Goal: Answer question/provide support: Share knowledge or assist other users

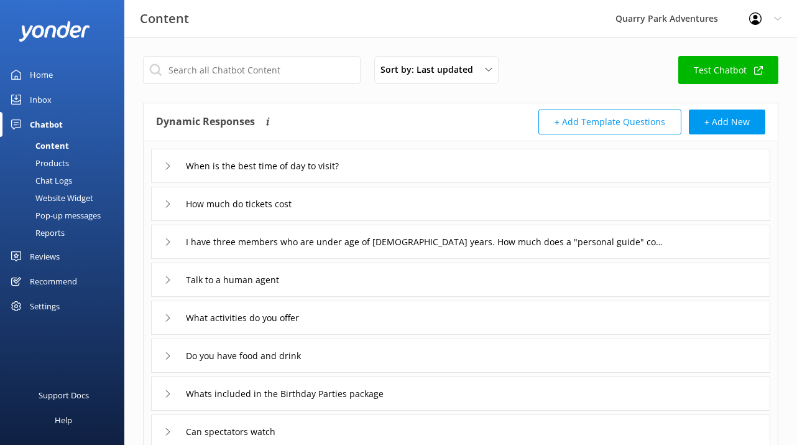
click at [44, 93] on div "Inbox" at bounding box center [41, 99] width 22 height 25
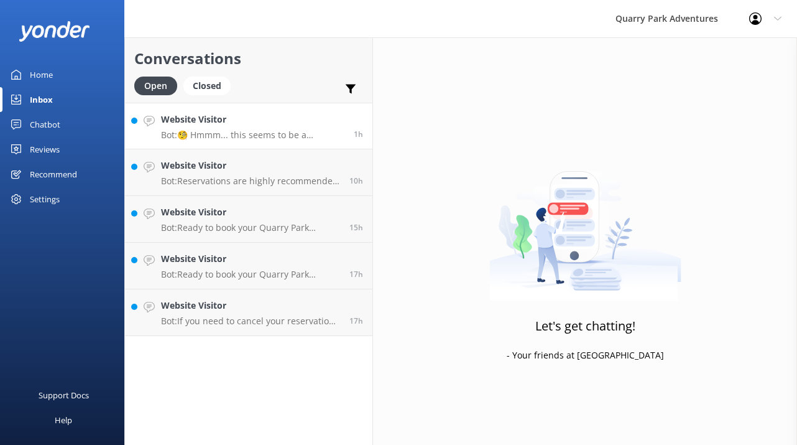
click at [287, 125] on h4 "Website Visitor" at bounding box center [252, 120] width 183 height 14
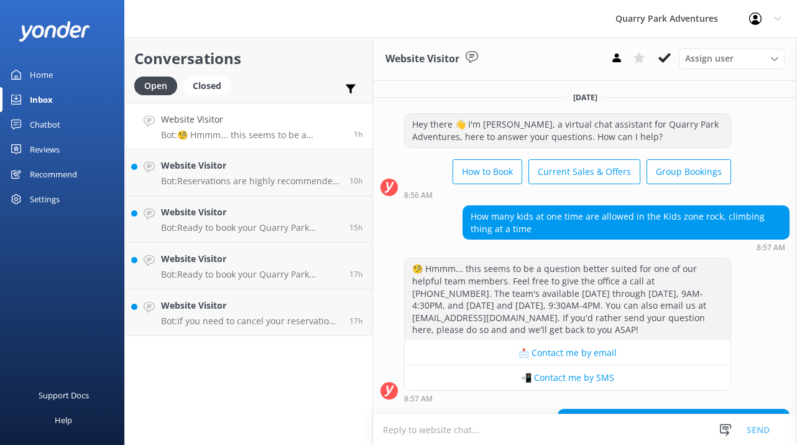
scroll to position [161, 0]
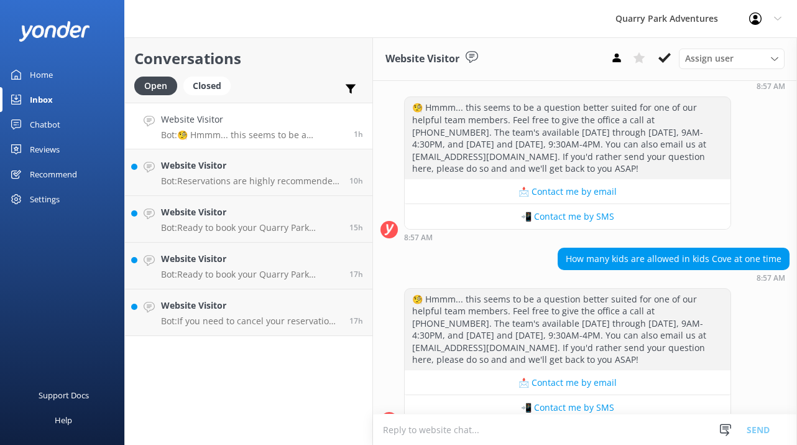
click at [49, 128] on div "Chatbot" at bounding box center [45, 124] width 30 height 25
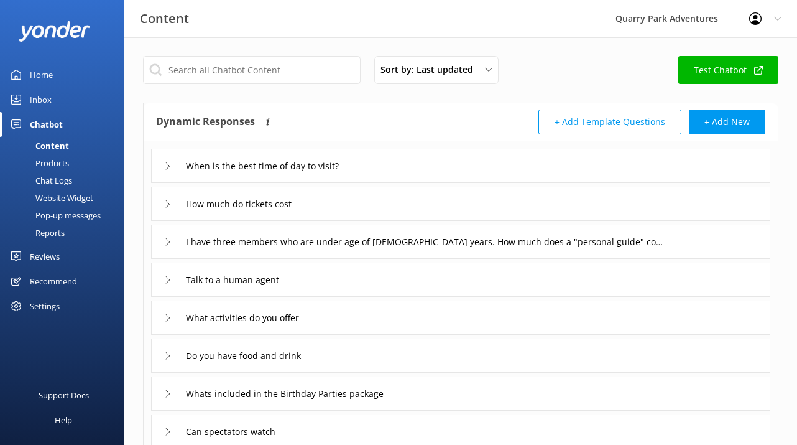
click at [53, 178] on div "Chat Logs" at bounding box center [39, 180] width 65 height 17
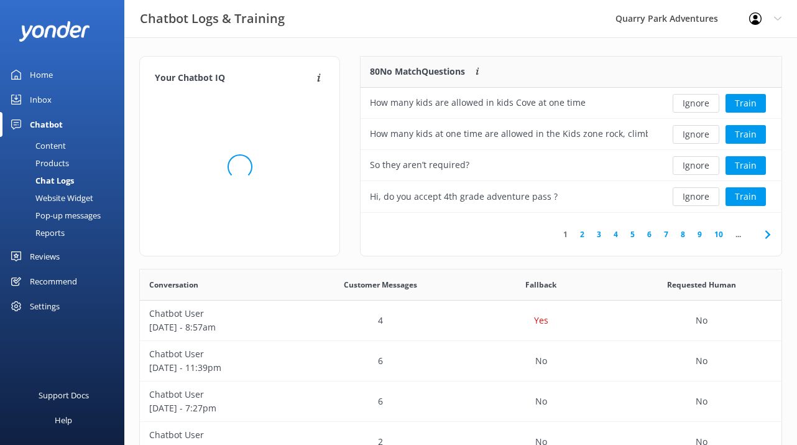
scroll to position [436, 642]
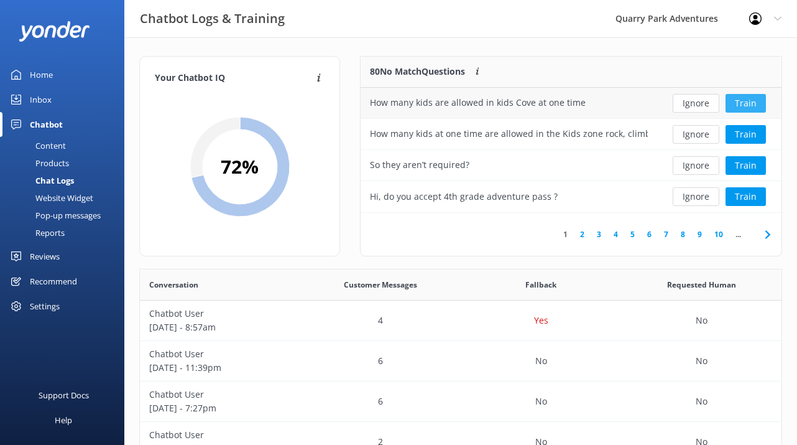
click at [738, 103] on button "Train" at bounding box center [746, 103] width 40 height 19
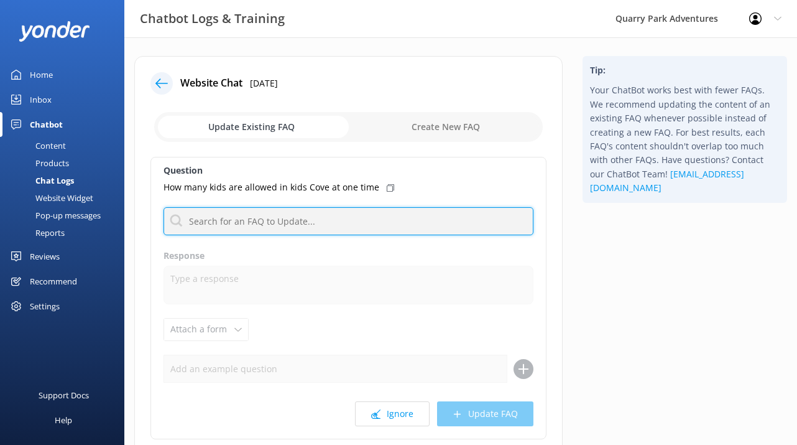
click at [344, 228] on input "text" at bounding box center [349, 221] width 370 height 28
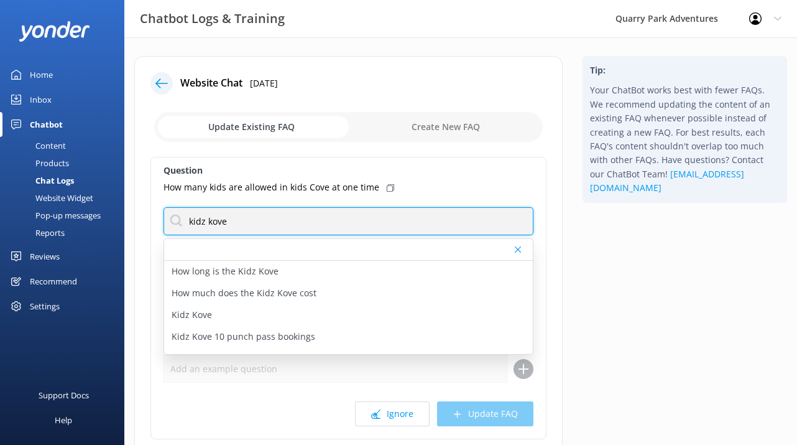
type input "kidz kove"
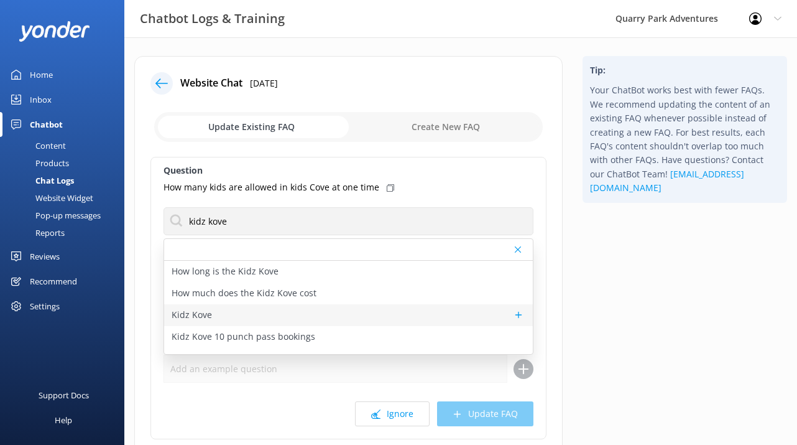
click at [332, 317] on div "Kidz Kove" at bounding box center [348, 315] width 369 height 22
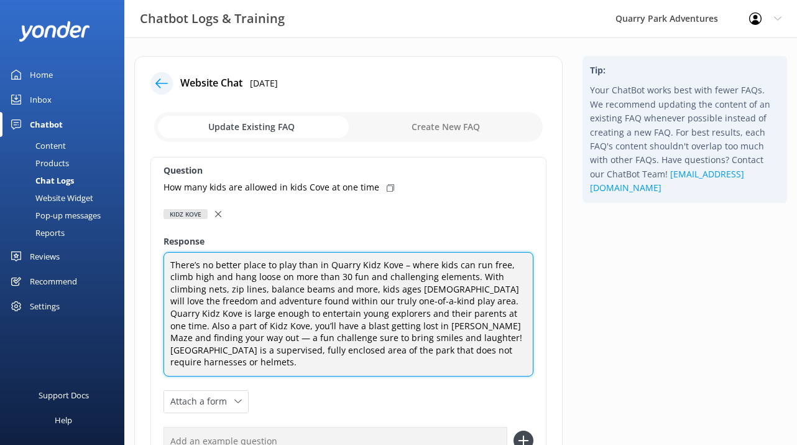
click at [382, 290] on textarea "There’s no better place to play than in Quarry Kidz Kove – where kids can run f…" at bounding box center [349, 314] width 370 height 124
click at [466, 352] on textarea "There’s no better place to play than in Quarry Kidz Kove – where kids can run f…" at bounding box center [349, 314] width 370 height 124
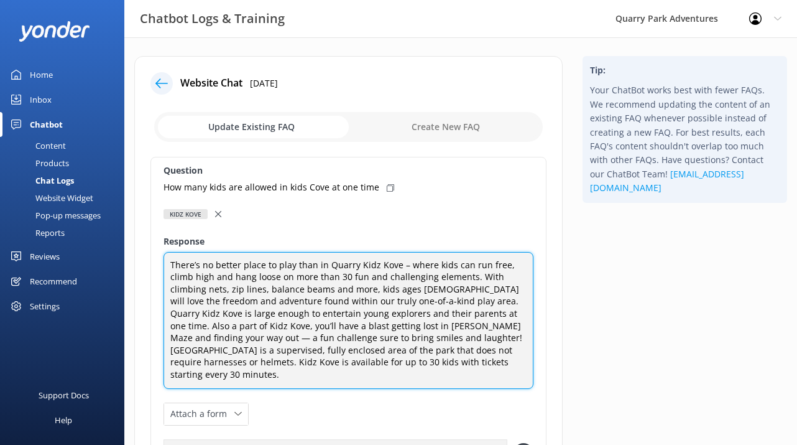
drag, startPoint x: 446, startPoint y: 366, endPoint x: 458, endPoint y: 353, distance: 17.6
click at [458, 353] on textarea "There’s no better place to play than in Quarry Kidz Kove – where kids can run f…" at bounding box center [349, 320] width 370 height 137
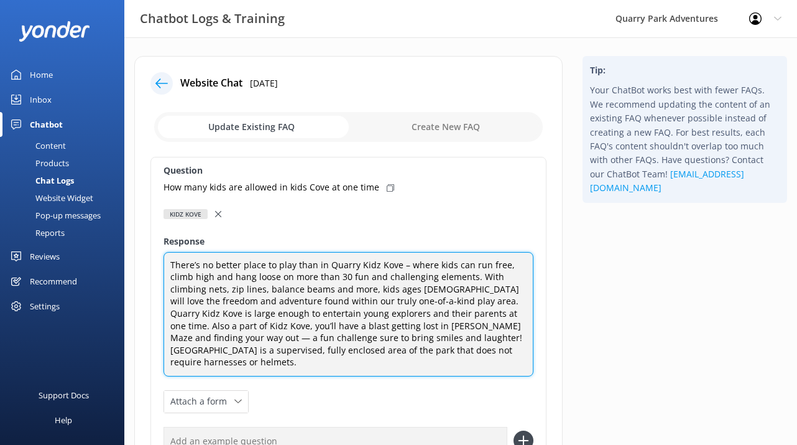
type textarea "There’s no better place to play than in Quarry Kidz Kove – where kids can run f…"
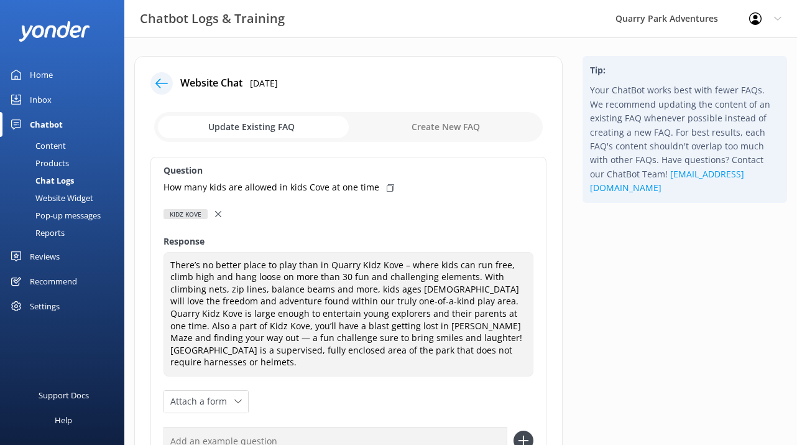
click at [53, 93] on link "Inbox" at bounding box center [62, 99] width 124 height 25
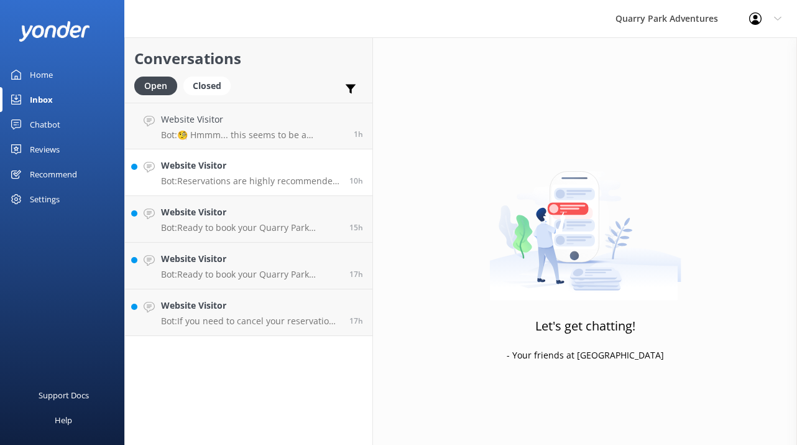
click at [239, 178] on p "Bot: Reservations are highly recommended to ensure you don't miss out, but it d…" at bounding box center [250, 180] width 179 height 11
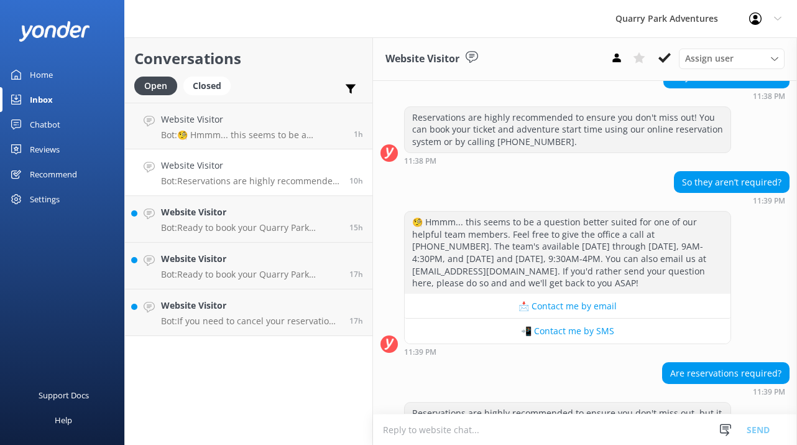
scroll to position [141, 0]
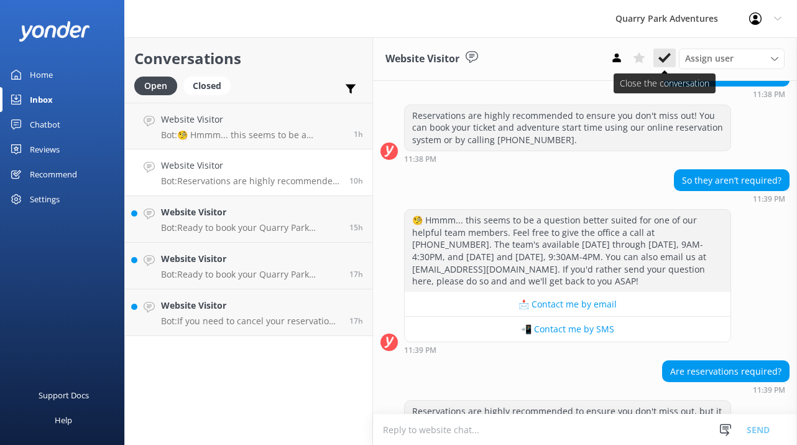
click at [657, 57] on button at bounding box center [665, 58] width 22 height 19
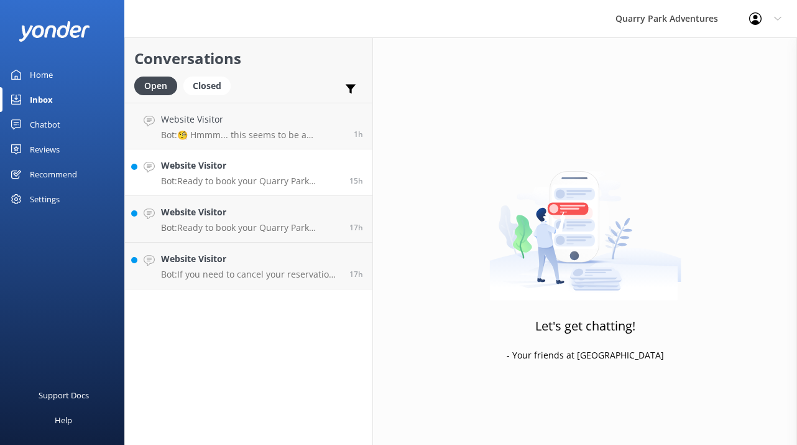
click at [259, 183] on p "Bot: Ready to book your Quarry Park adventure? Simply check live availability a…" at bounding box center [250, 180] width 179 height 11
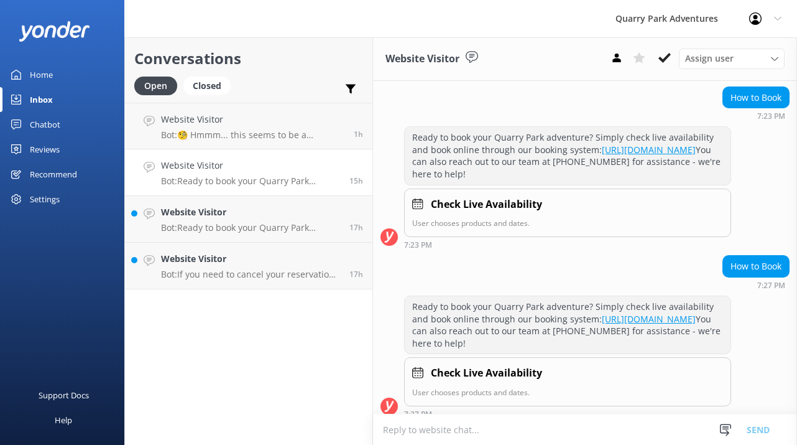
scroll to position [462, 0]
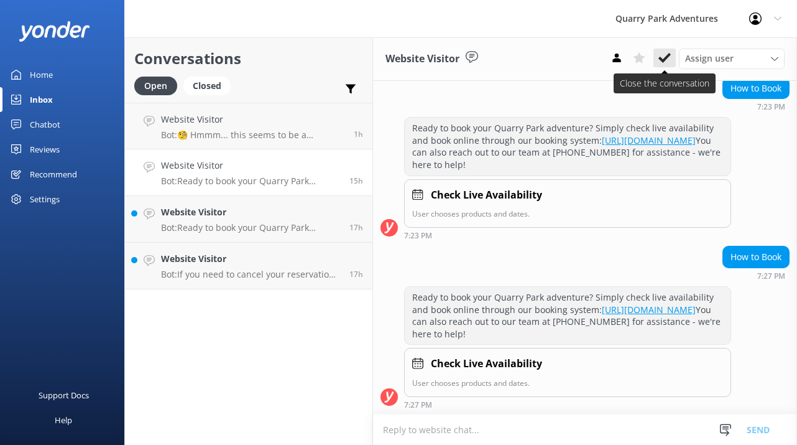
click at [672, 55] on button at bounding box center [665, 58] width 22 height 19
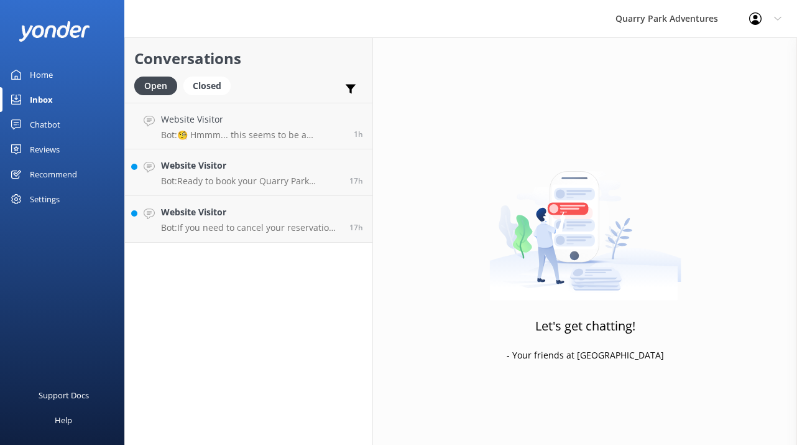
click at [291, 224] on p "Bot: If you need to cancel your reservation, please contact the Quarry Park tea…" at bounding box center [250, 227] width 179 height 11
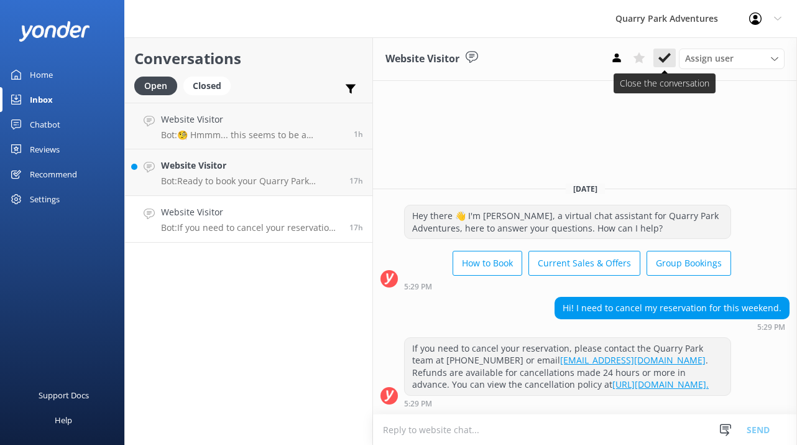
click at [665, 50] on button at bounding box center [665, 58] width 22 height 19
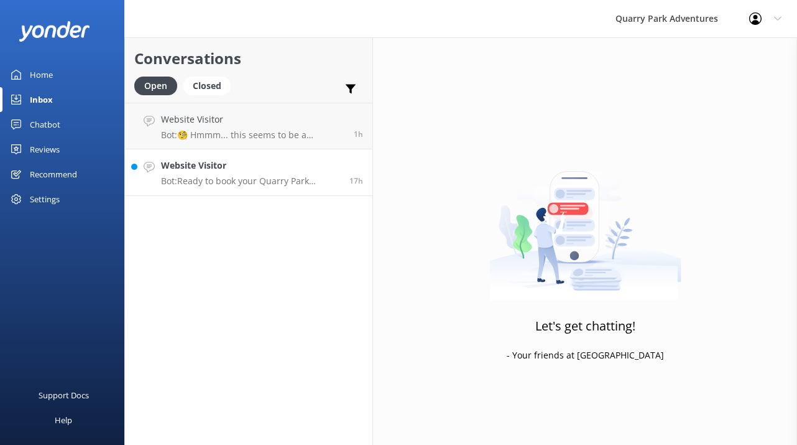
click at [300, 177] on p "Bot: Ready to book your Quarry Park adventure? Simply check live availability a…" at bounding box center [250, 180] width 179 height 11
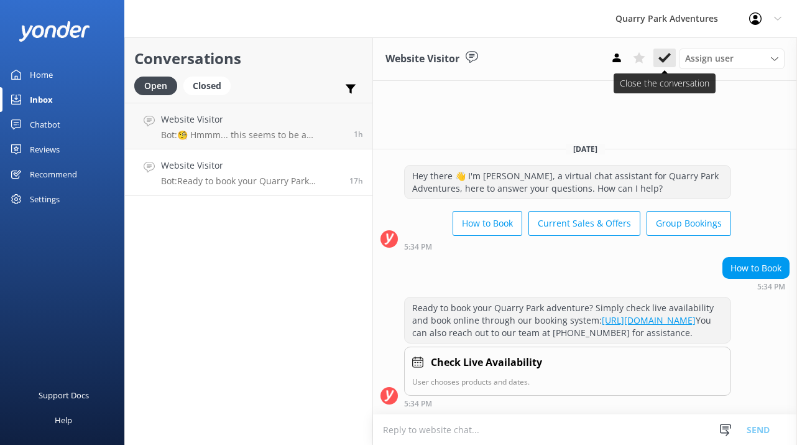
click at [662, 60] on use at bounding box center [665, 58] width 12 height 10
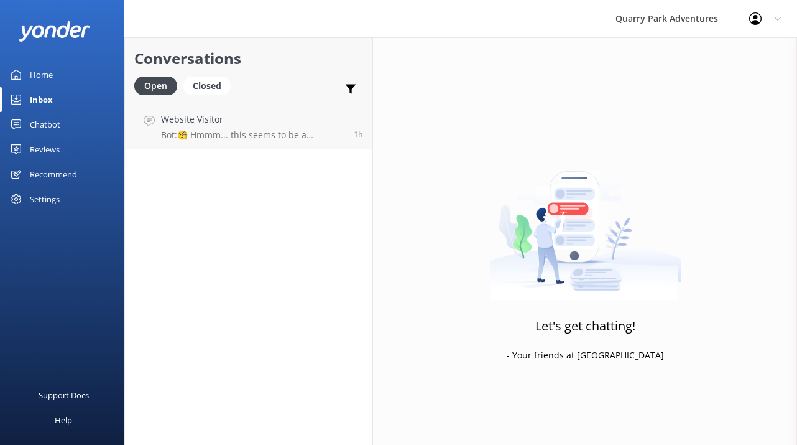
click at [57, 129] on div "Chatbot" at bounding box center [45, 124] width 30 height 25
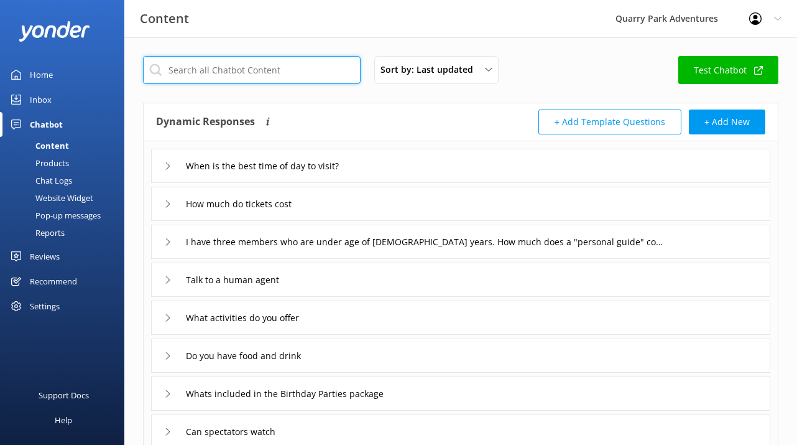
click at [271, 74] on input "text" at bounding box center [252, 70] width 218 height 28
type input "kidz kove"
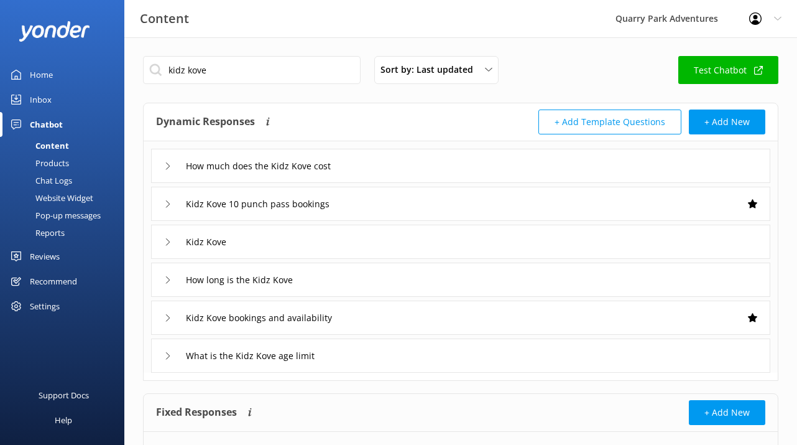
click at [356, 160] on div "How much does the Kidz Kove cost" at bounding box center [460, 166] width 619 height 34
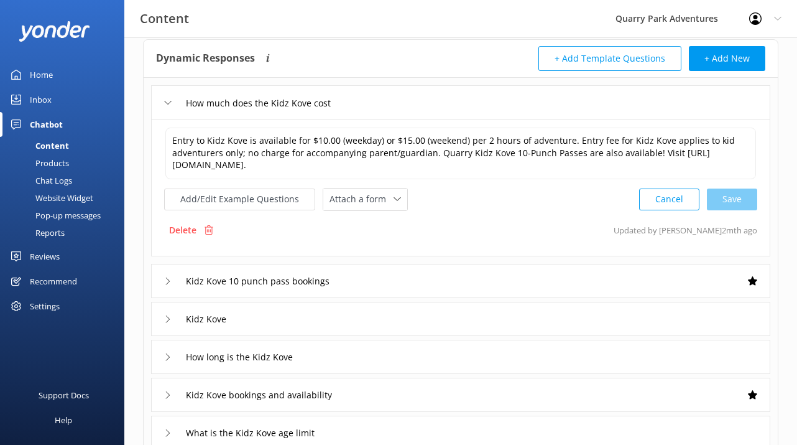
scroll to position [72, 0]
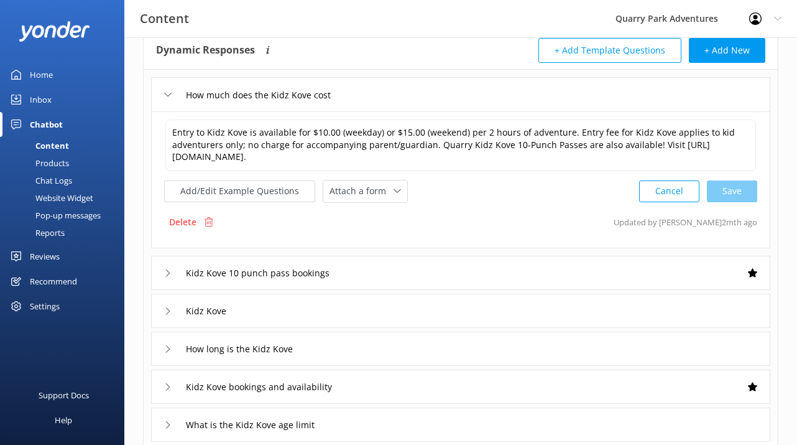
click at [393, 275] on div "Kidz Kove 10 punch pass bookings" at bounding box center [460, 273] width 619 height 34
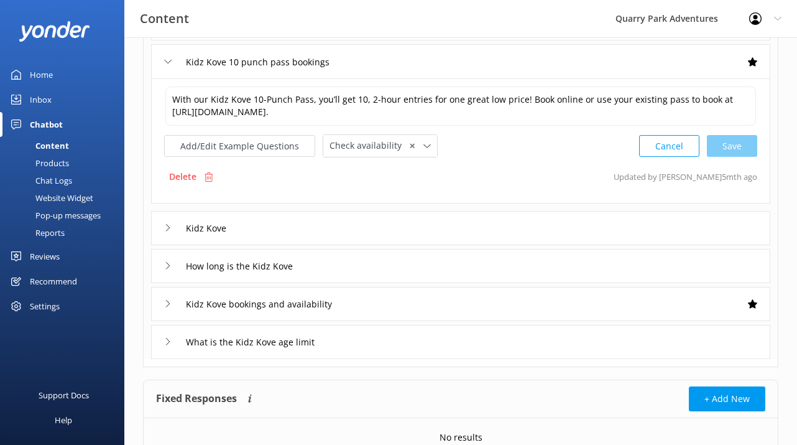
scroll to position [160, 0]
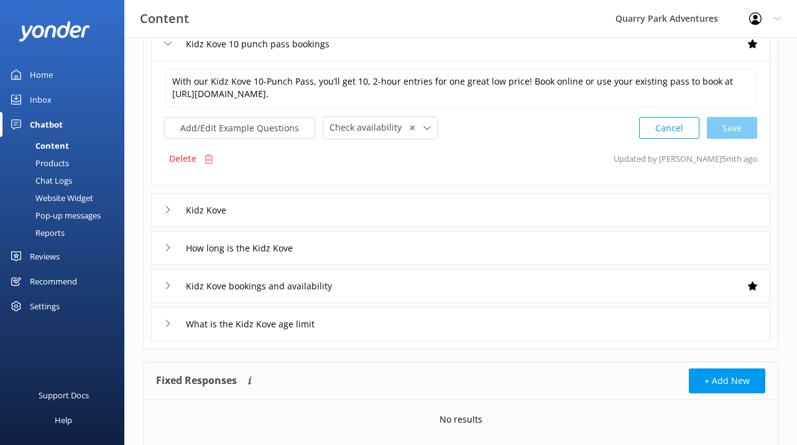
click at [349, 216] on div "Kidz Kove" at bounding box center [460, 210] width 619 height 34
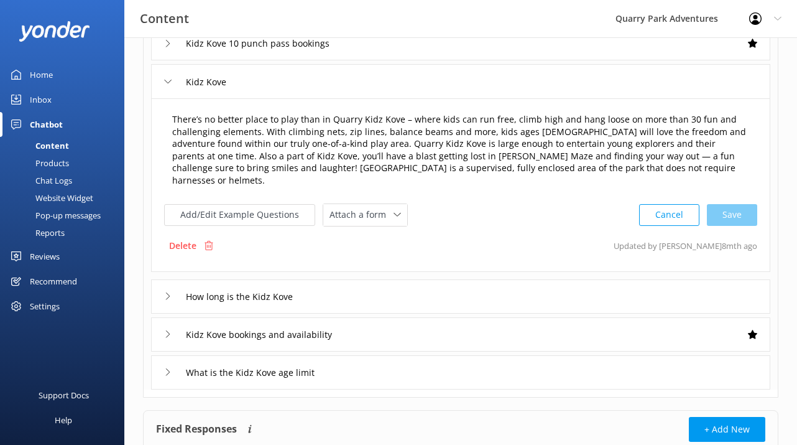
click at [553, 131] on textarea "There’s no better place to play than in Quarry Kidz Kove – where kids can run f…" at bounding box center [460, 150] width 591 height 88
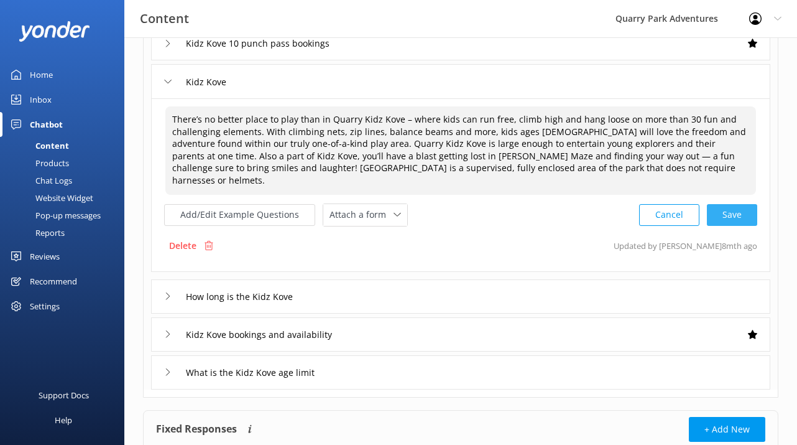
click at [722, 203] on div "Cancel Save" at bounding box center [698, 214] width 118 height 23
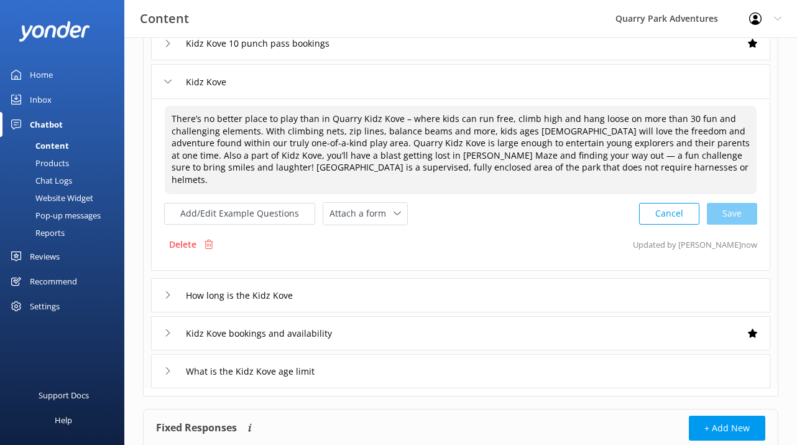
type textarea "There’s no better place to play than in Quarry Kidz Kove – where kids can run f…"
click at [394, 278] on div "How long is the Kidz Kove" at bounding box center [460, 295] width 619 height 34
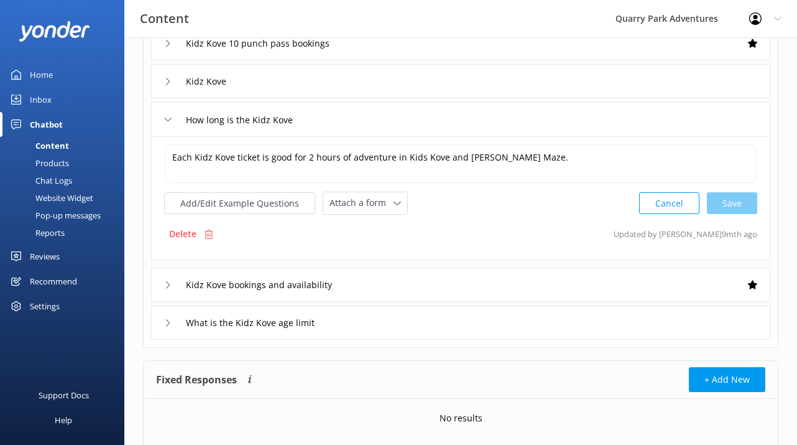
click at [399, 284] on div "Kidz Kove bookings and availability" at bounding box center [460, 284] width 619 height 34
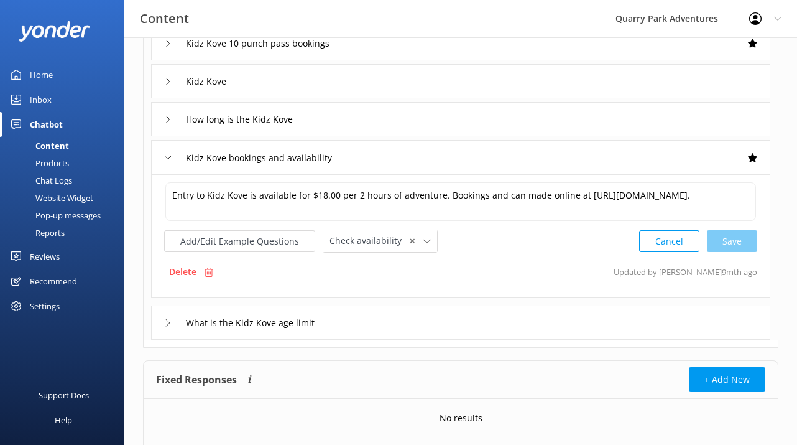
click at [400, 325] on div "What is the Kidz Kove age limit" at bounding box center [460, 322] width 619 height 34
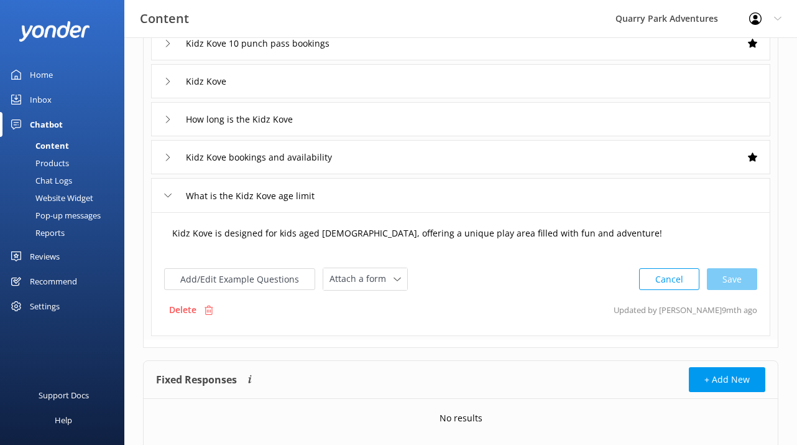
click at [341, 230] on textarea "Kidz Kove is designed for kids aged [DEMOGRAPHIC_DATA], offering a unique play …" at bounding box center [460, 239] width 591 height 39
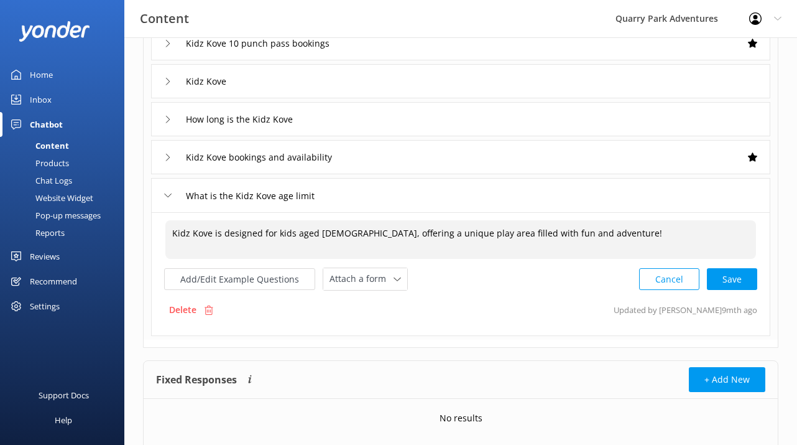
click at [724, 283] on div "Cancel Save" at bounding box center [698, 278] width 118 height 23
type textarea "Kidz Kove is designed for kids aged [DEMOGRAPHIC_DATA], offering a unique play …"
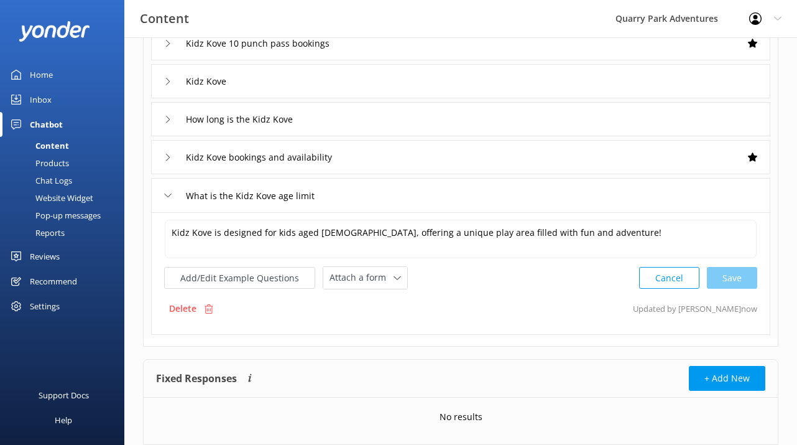
click at [367, 167] on div "Kidz Kove bookings and availability" at bounding box center [460, 157] width 619 height 34
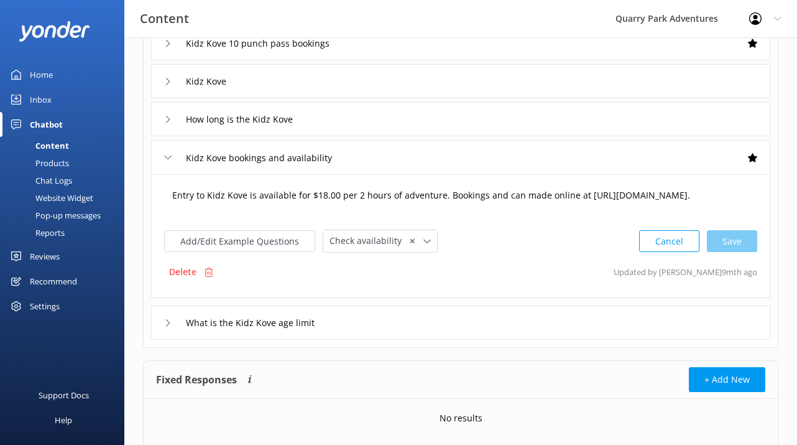
click at [321, 195] on textarea "Entry to Kidz Kove is available for $18.00 per 2 hours of adventure. Bookings a…" at bounding box center [460, 201] width 591 height 39
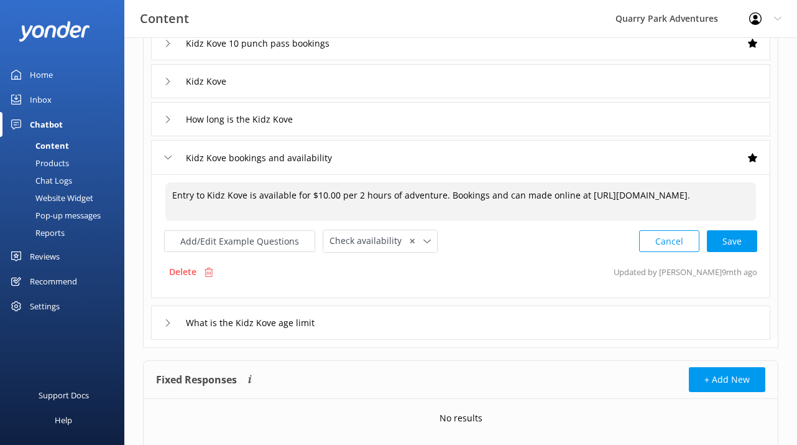
click at [337, 195] on textarea "Entry to Kidz Kove is available for $10.00 per 2 hours of adventure. Bookings a…" at bounding box center [460, 201] width 591 height 39
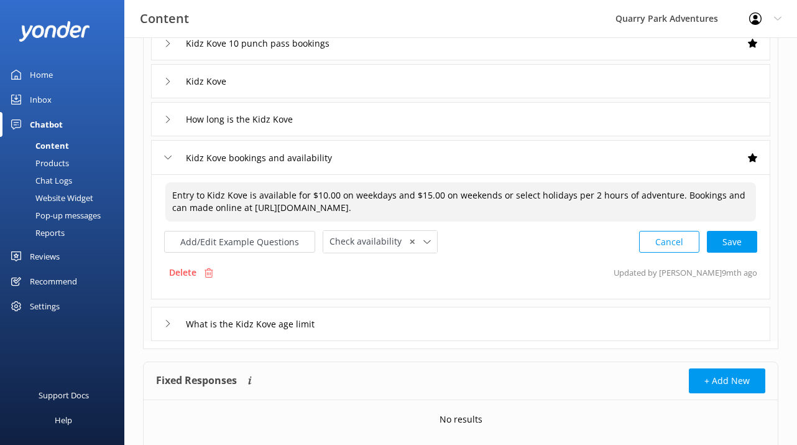
drag, startPoint x: 246, startPoint y: 196, endPoint x: 307, endPoint y: 198, distance: 61.0
click at [307, 198] on textarea "Entry to Kidz Kove is available for $10.00 on weekdays and $15.00 on weekends o…" at bounding box center [460, 201] width 591 height 39
drag, startPoint x: 250, startPoint y: 207, endPoint x: 155, endPoint y: 204, distance: 95.2
click at [155, 204] on div "Entry to Kidz Kove includes 2 hours of adventure and is available for $10.00 on…" at bounding box center [460, 236] width 619 height 125
click at [647, 195] on textarea "Entry to Kidz Kove includes 2 hours of adventure and is available for $10.00 on…" at bounding box center [460, 201] width 591 height 39
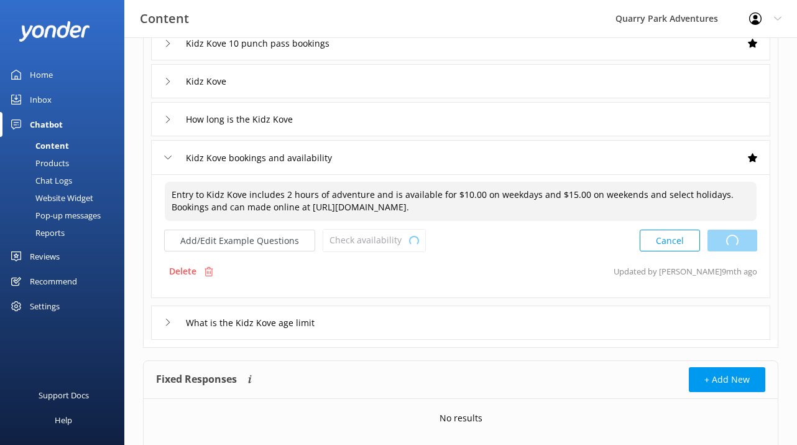
click at [731, 251] on div "Cancel Loading.." at bounding box center [699, 240] width 118 height 23
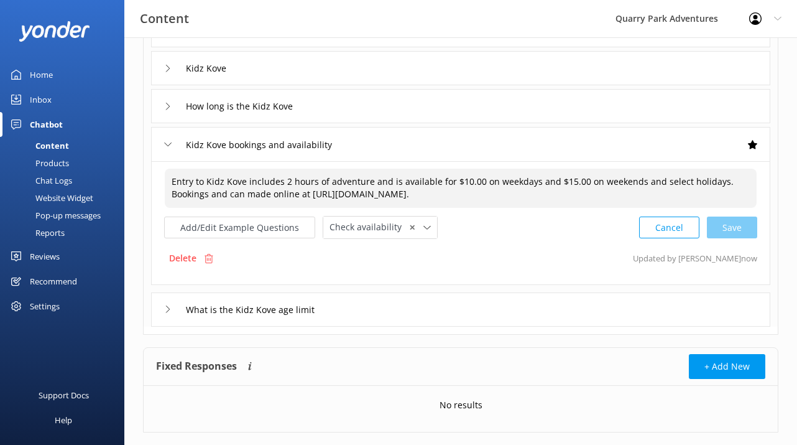
scroll to position [191, 0]
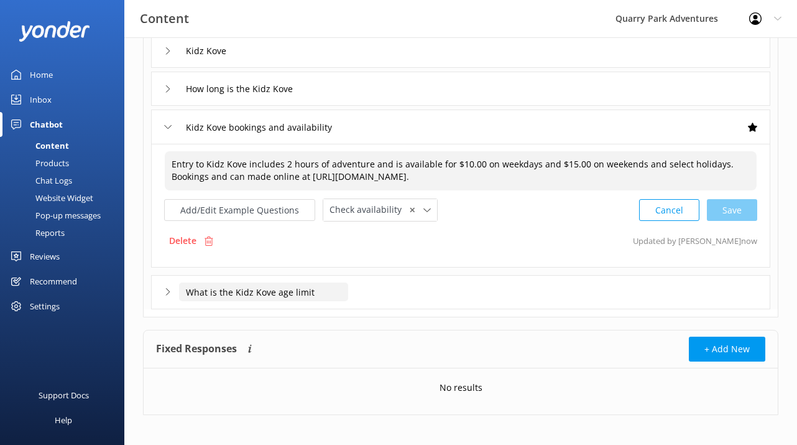
type textarea "Entry to Kidz Kove includes 2 hours of adventure and is available for $10.00 on…"
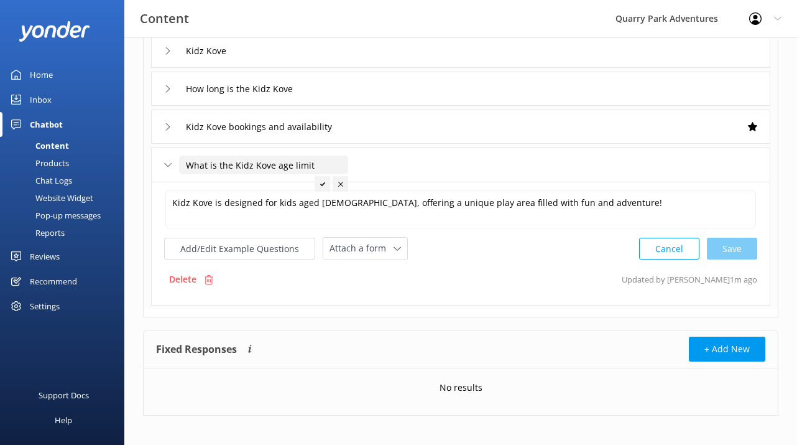
scroll to position [199, 0]
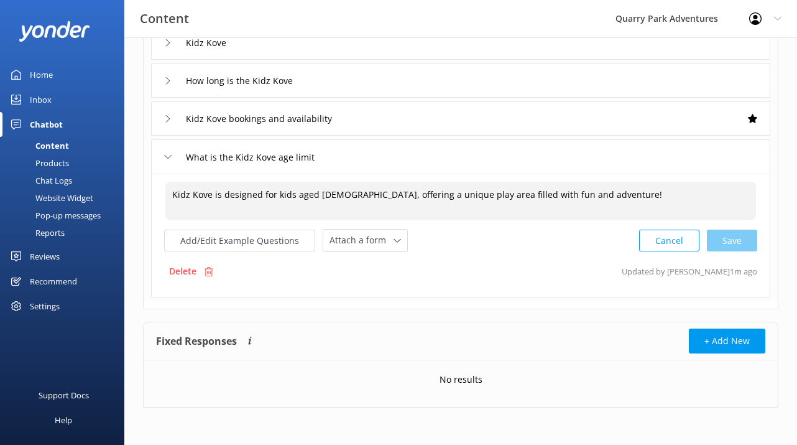
click at [593, 196] on textarea "Kidz Kove is designed for kids aged [DEMOGRAPHIC_DATA], offering a unique play …" at bounding box center [460, 201] width 591 height 39
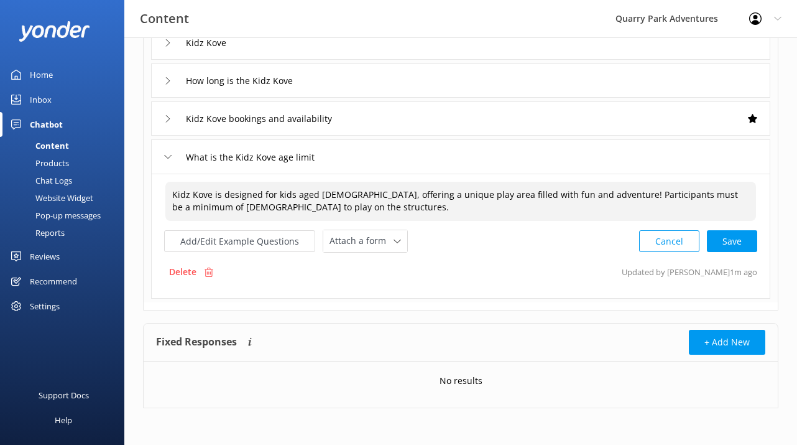
click at [222, 208] on textarea "Kidz Kove is designed for kids aged [DEMOGRAPHIC_DATA], offering a unique play …" at bounding box center [460, 201] width 591 height 39
click at [742, 249] on div "Cancel Save" at bounding box center [698, 241] width 118 height 23
type textarea "Kidz Kove is designed for kids aged [DEMOGRAPHIC_DATA], offering a unique play …"
